Goal: Task Accomplishment & Management: Complete application form

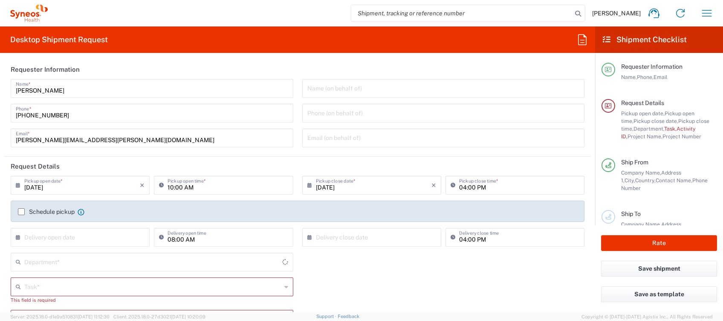
type input "4510"
type input "[GEOGRAPHIC_DATA]"
click at [702, 12] on icon "button" at bounding box center [707, 13] width 14 height 14
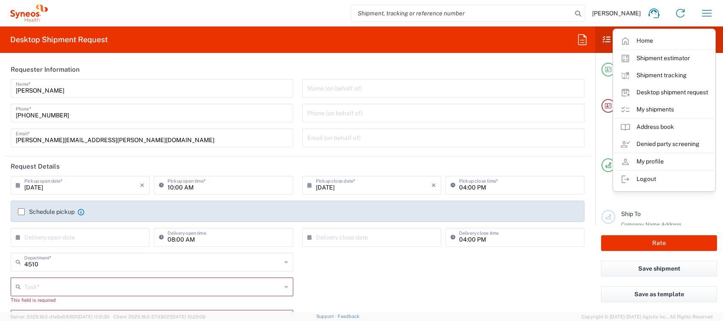
type input "Syneos Health Clinical [GEOGRAPHIC_DATA]"
click at [659, 116] on link "My shipments" at bounding box center [663, 109] width 101 height 17
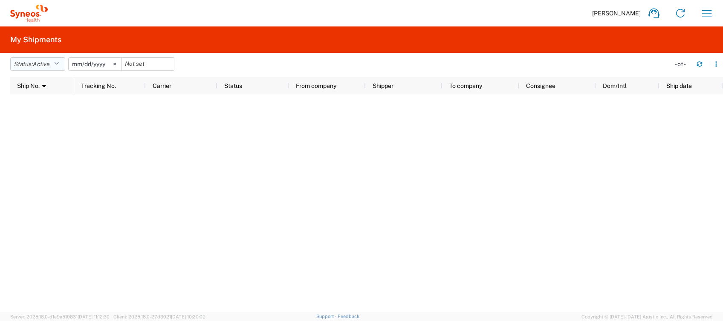
click at [59, 62] on icon "button" at bounding box center [56, 64] width 5 height 6
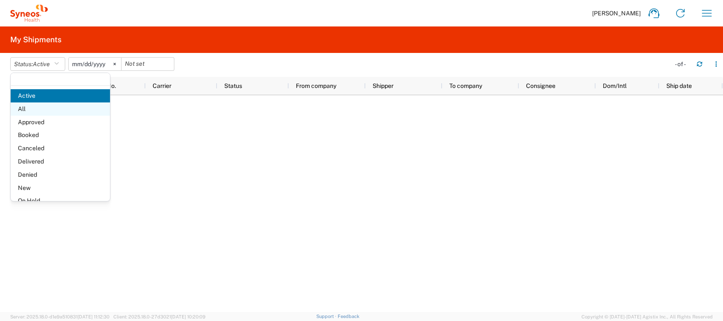
click at [30, 109] on span "All" at bounding box center [60, 108] width 99 height 13
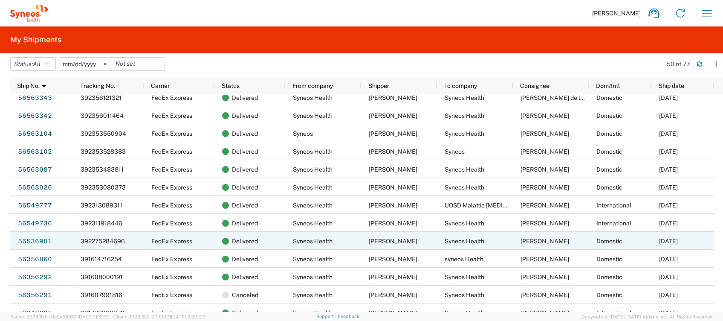
scroll to position [568, 0]
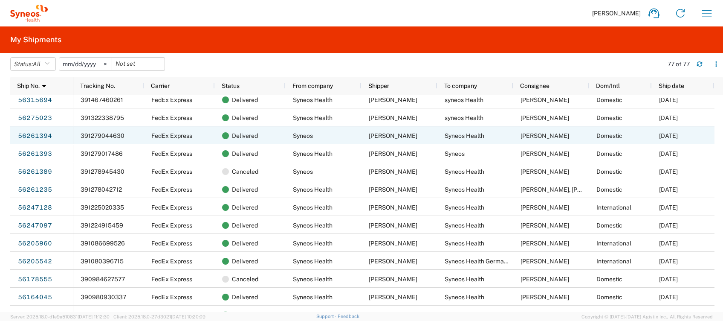
scroll to position [739, 0]
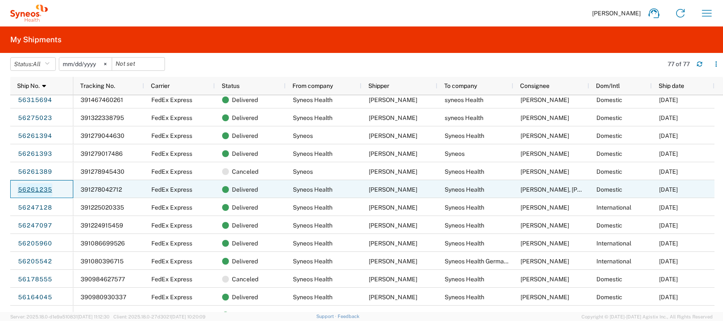
click at [45, 188] on link "56261235" at bounding box center [34, 190] width 35 height 14
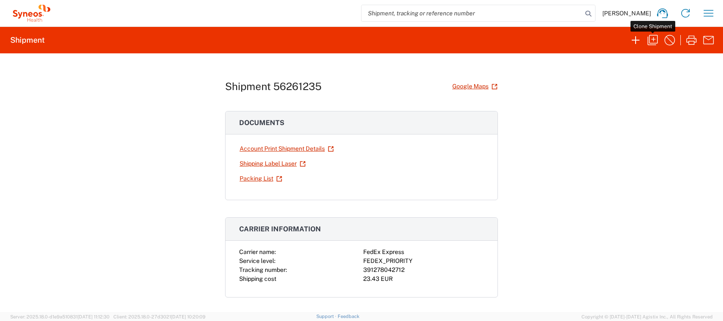
click at [653, 34] on icon "button" at bounding box center [653, 40] width 14 height 14
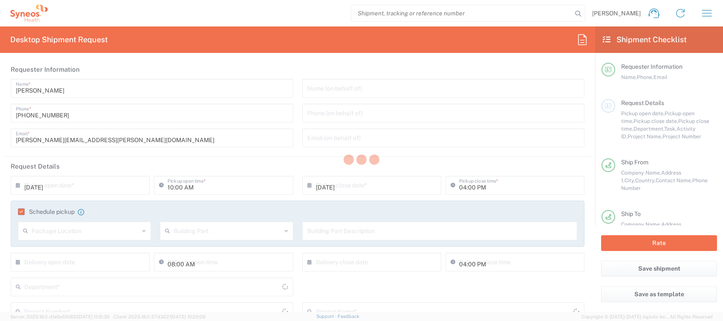
type input "02:00 PM"
type input "Project"
type input "4510 DEPARTMENTAL EXPENSE"
type textarea "[PERSON_NAME][EMAIL_ADDRESS][PERSON_NAME][DOMAIN_NAME]"
type input "Syneos Health Clinical [GEOGRAPHIC_DATA]"
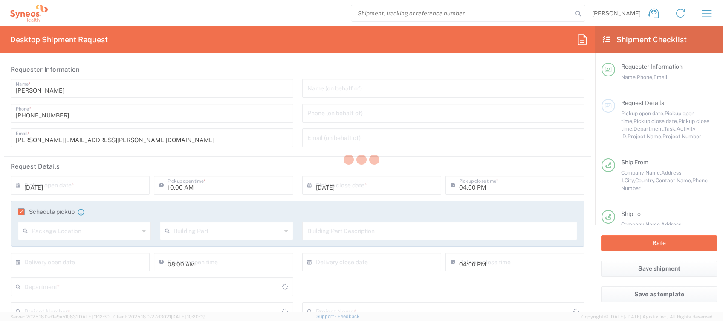
type input "Syneos Health"
type input "[PERSON_NAME][STREET_ADDRESS]"
type input "[GEOGRAPHIC_DATA]"
type input "28020"
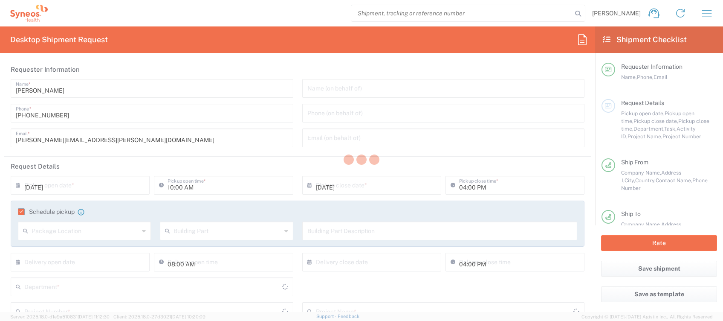
type input "[PERSON_NAME]"
type input "[PHONE_NUMBER]"
type input "[PERSON_NAME][EMAIL_ADDRESS][PERSON_NAME][DOMAIN_NAME]"
type input "Syneos Health"
type input "[STREET_ADDRESS][PERSON_NAME],"
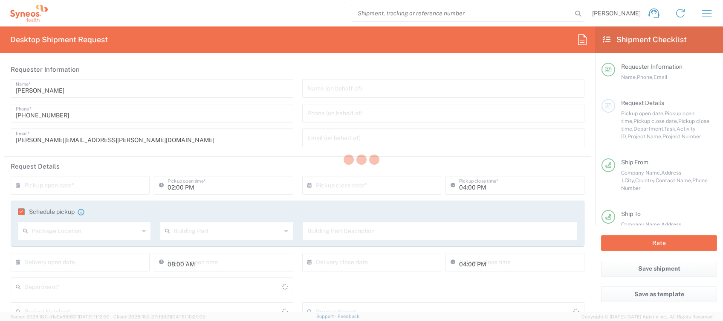
type input "El Campello"
type input "[GEOGRAPHIC_DATA]"
type input "03560"
type input "[PERSON_NAME], [PERSON_NAME]"
type input "[PHONE_NUMBER]"
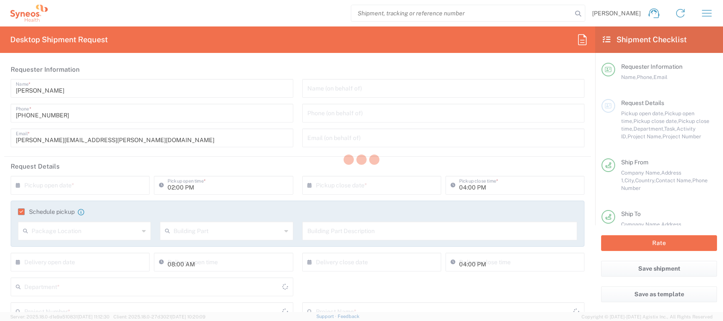
type input "Sender/Shipper"
type input "Comunitat Valenciana"
type input "Your Packaging"
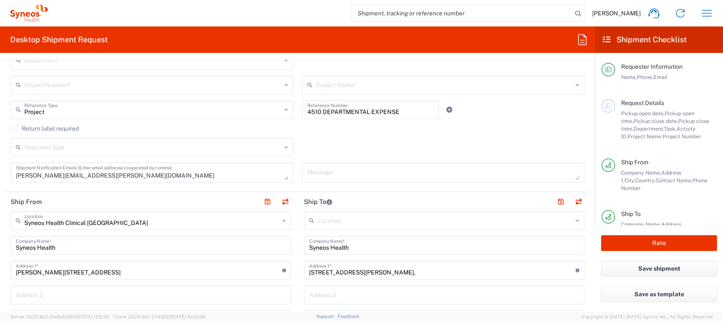
scroll to position [227, 0]
drag, startPoint x: 278, startPoint y: 200, endPoint x: 372, endPoint y: 218, distance: 96.0
click at [279, 201] on button "button" at bounding box center [285, 201] width 12 height 12
type input "[STREET_ADDRESS][PERSON_NAME],"
type input "El Campello"
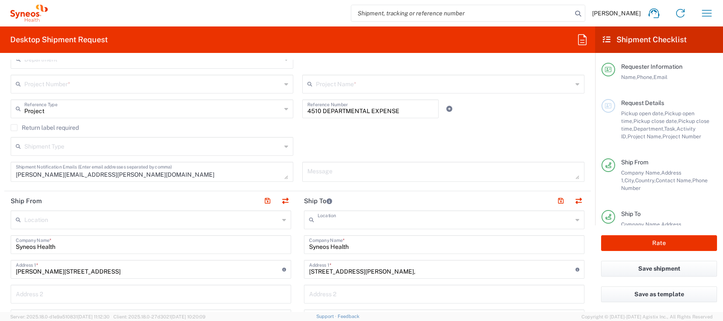
type input "Comunitat Valenciana"
type input "03560"
type input "[PERSON_NAME], [PERSON_NAME]"
type input "[PHONE_NUMBER]"
type input "Syneos Health Clinical [GEOGRAPHIC_DATA]"
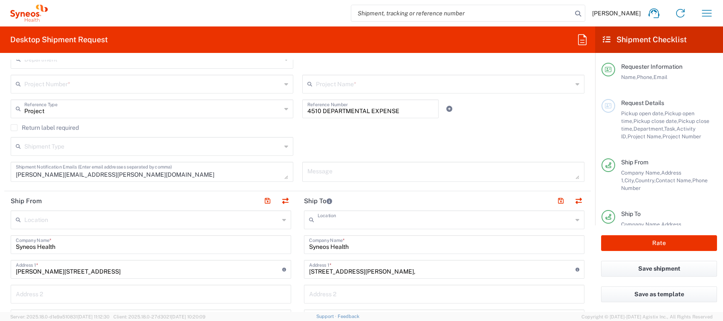
type input "[PERSON_NAME][STREET_ADDRESS]"
type input "[GEOGRAPHIC_DATA]"
type input "28020"
type input "[PERSON_NAME]"
type input "[PHONE_NUMBER]"
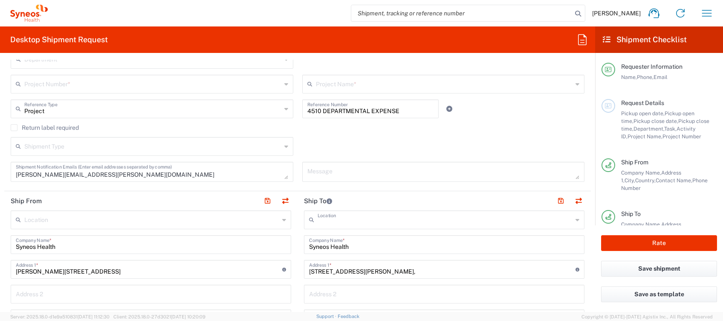
type input "[PERSON_NAME][EMAIL_ADDRESS][PERSON_NAME][DOMAIN_NAME]"
type input "TIN"
type input "B61389227"
type input "EORI"
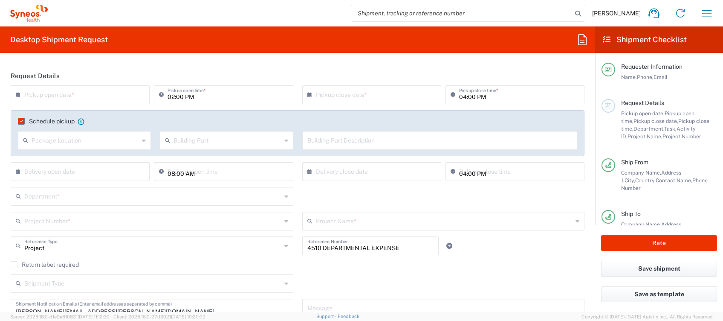
scroll to position [57, 0]
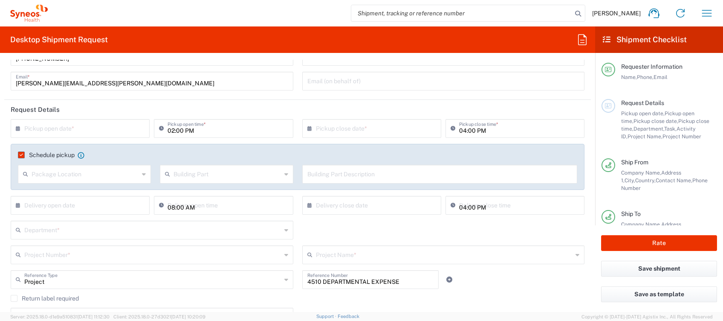
click at [87, 127] on input "text" at bounding box center [82, 127] width 116 height 15
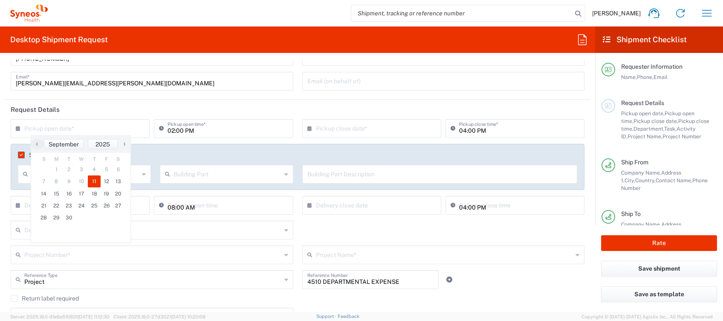
click at [93, 184] on span "11" at bounding box center [94, 181] width 13 height 12
type input "[DATE]"
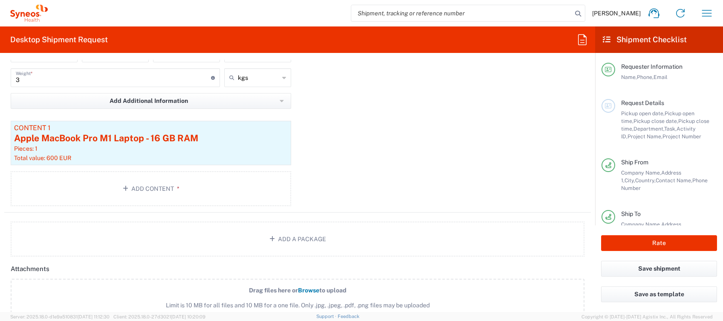
scroll to position [966, 0]
